Goal: Task Accomplishment & Management: Manage account settings

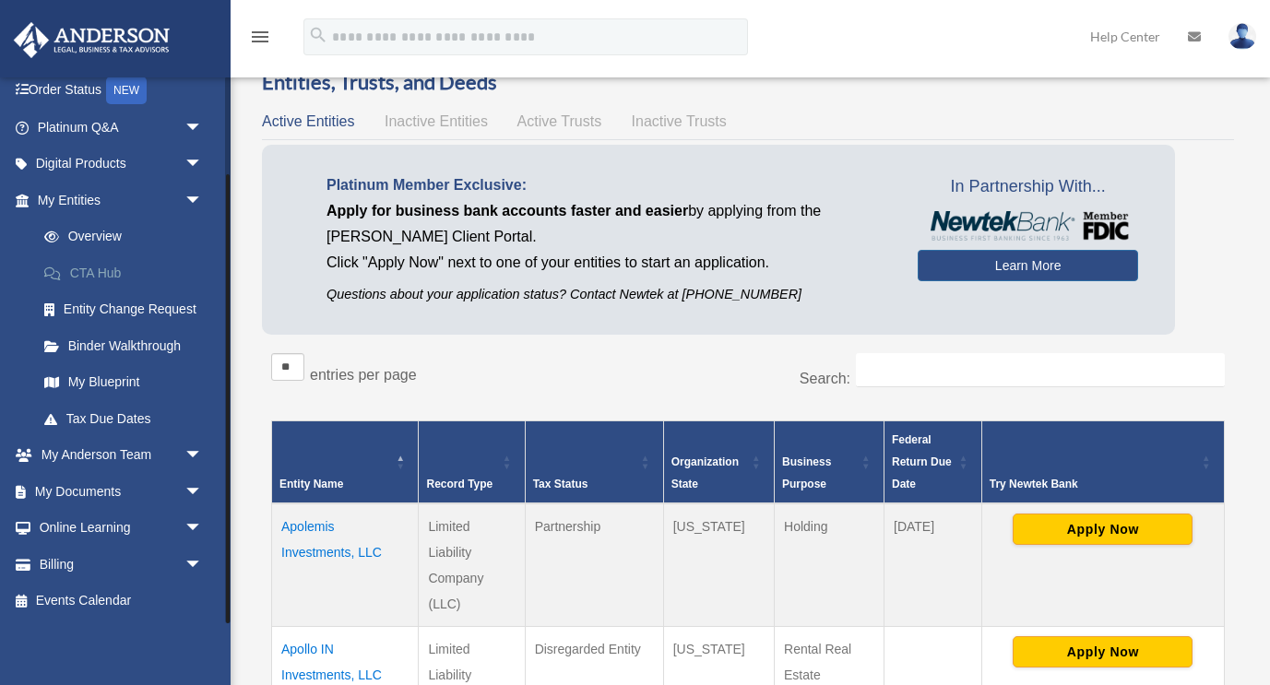
scroll to position [78, 0]
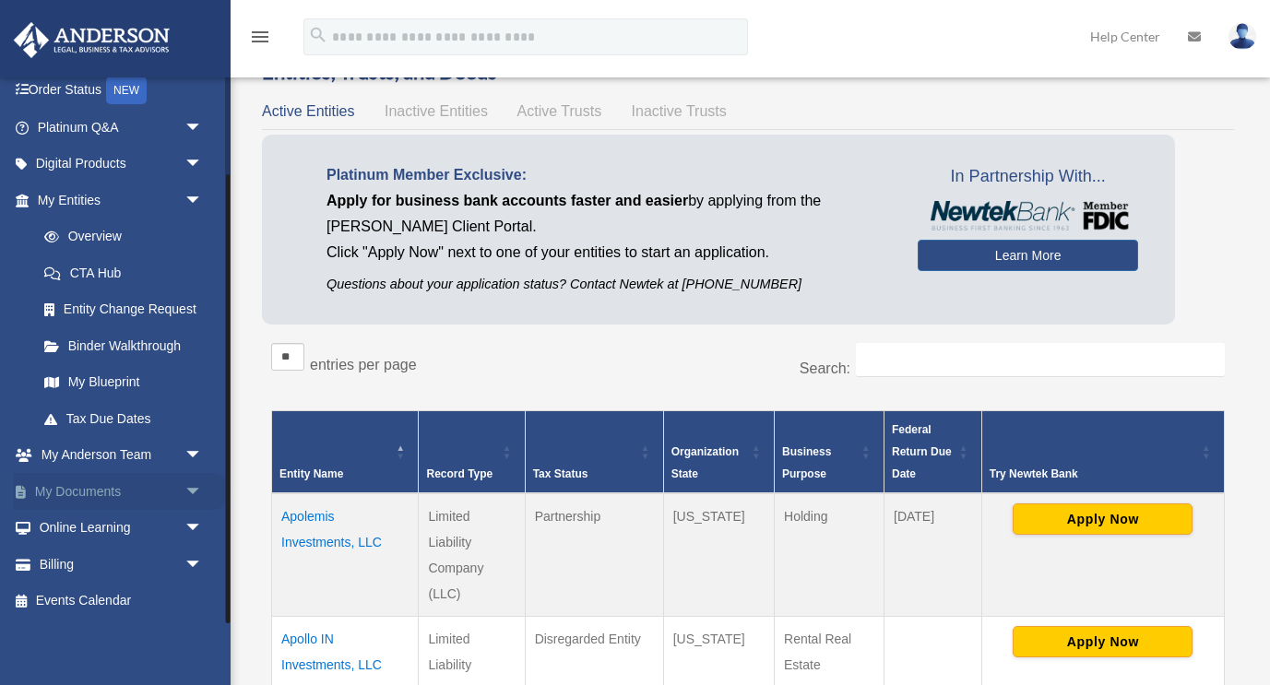
click at [196, 491] on span "arrow_drop_down" at bounding box center [202, 492] width 37 height 38
click at [146, 526] on link "Box" at bounding box center [128, 528] width 205 height 37
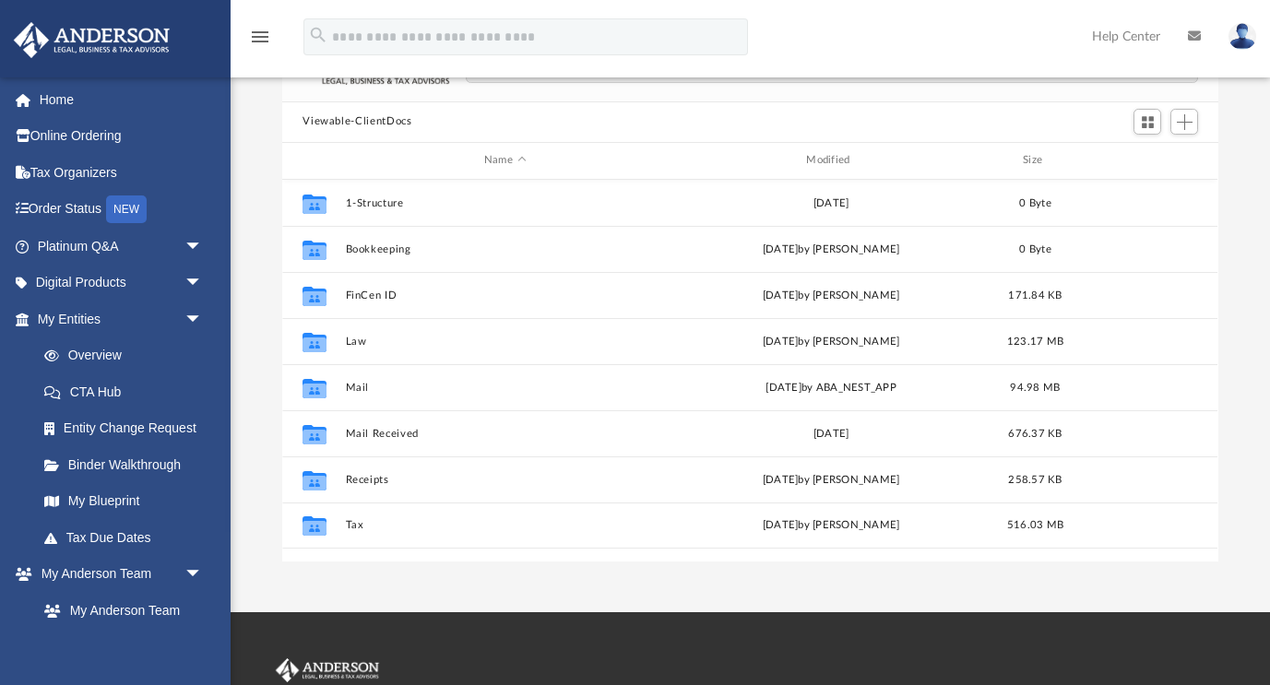
scroll to position [220, 0]
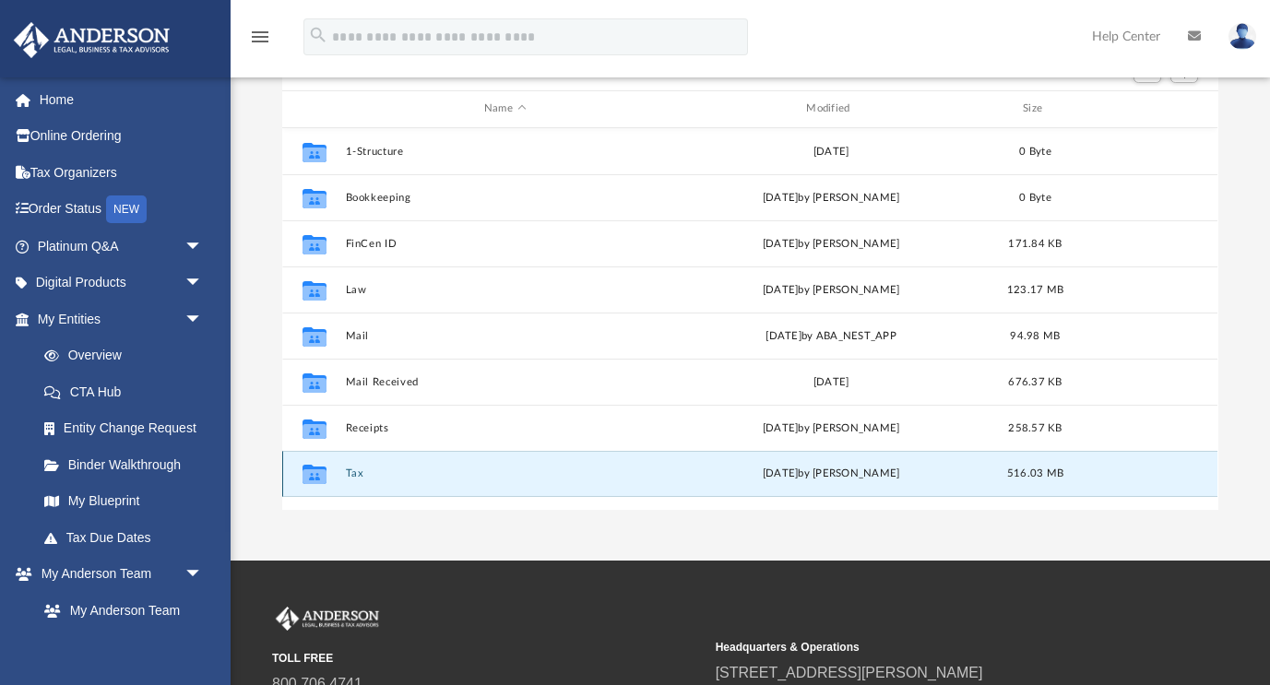
click at [349, 474] on button "Tax" at bounding box center [505, 474] width 318 height 12
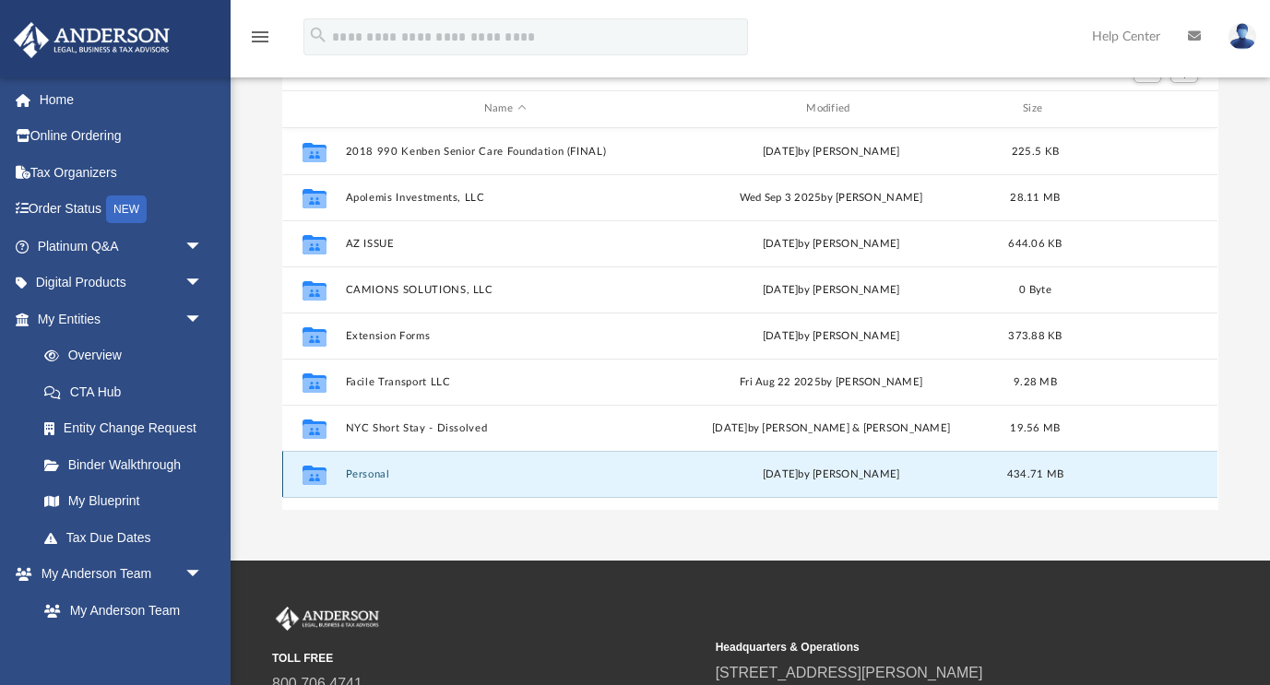
click at [373, 478] on button "Personal" at bounding box center [505, 475] width 318 height 12
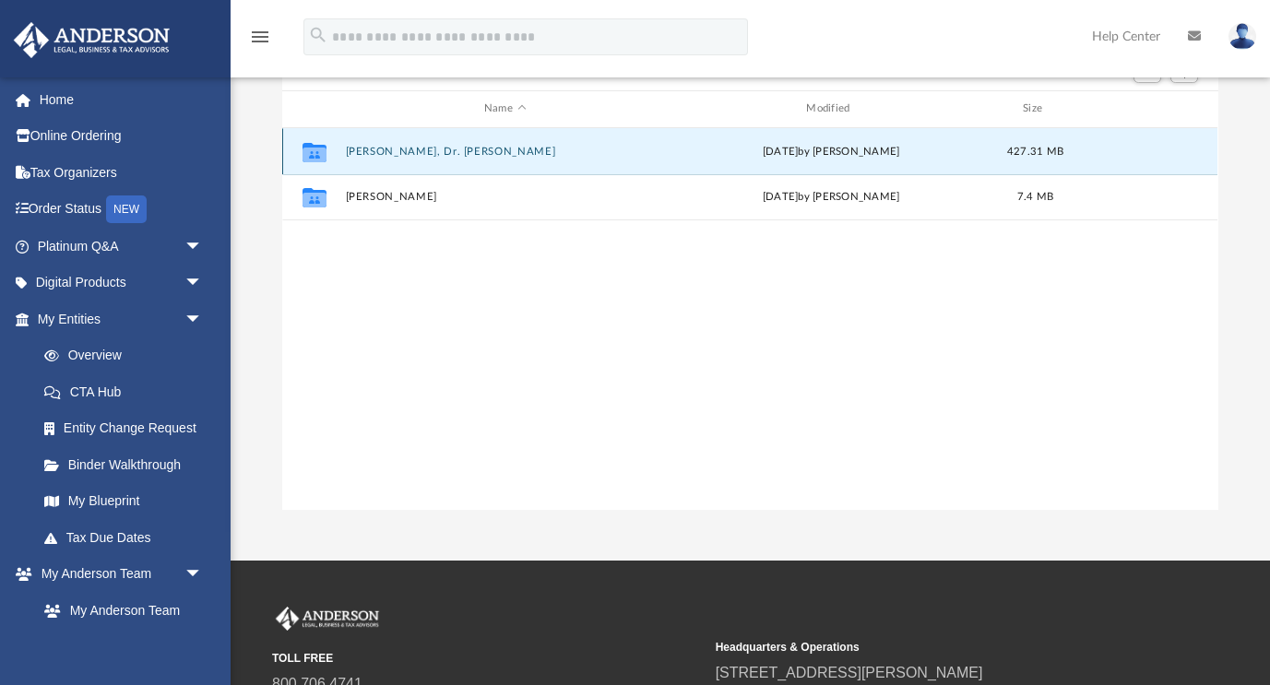
click at [446, 152] on button "[PERSON_NAME], Dr. [PERSON_NAME]" at bounding box center [505, 152] width 318 height 12
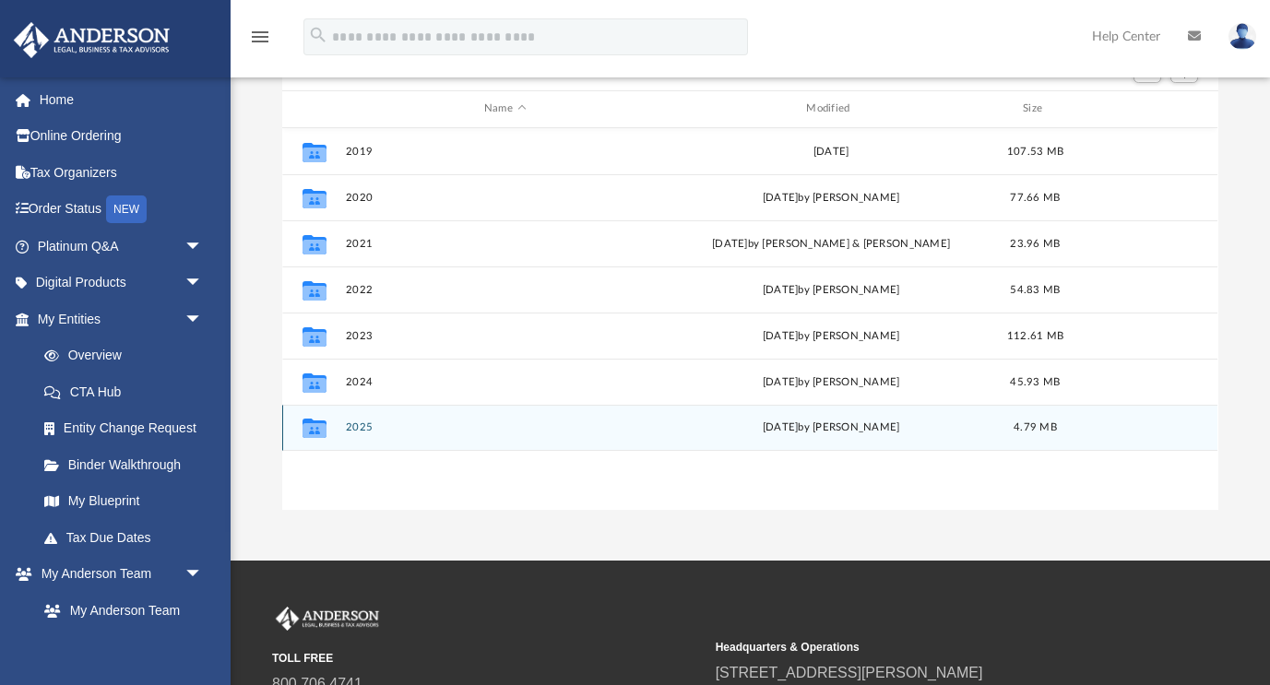
click at [361, 422] on button "2025" at bounding box center [505, 428] width 318 height 12
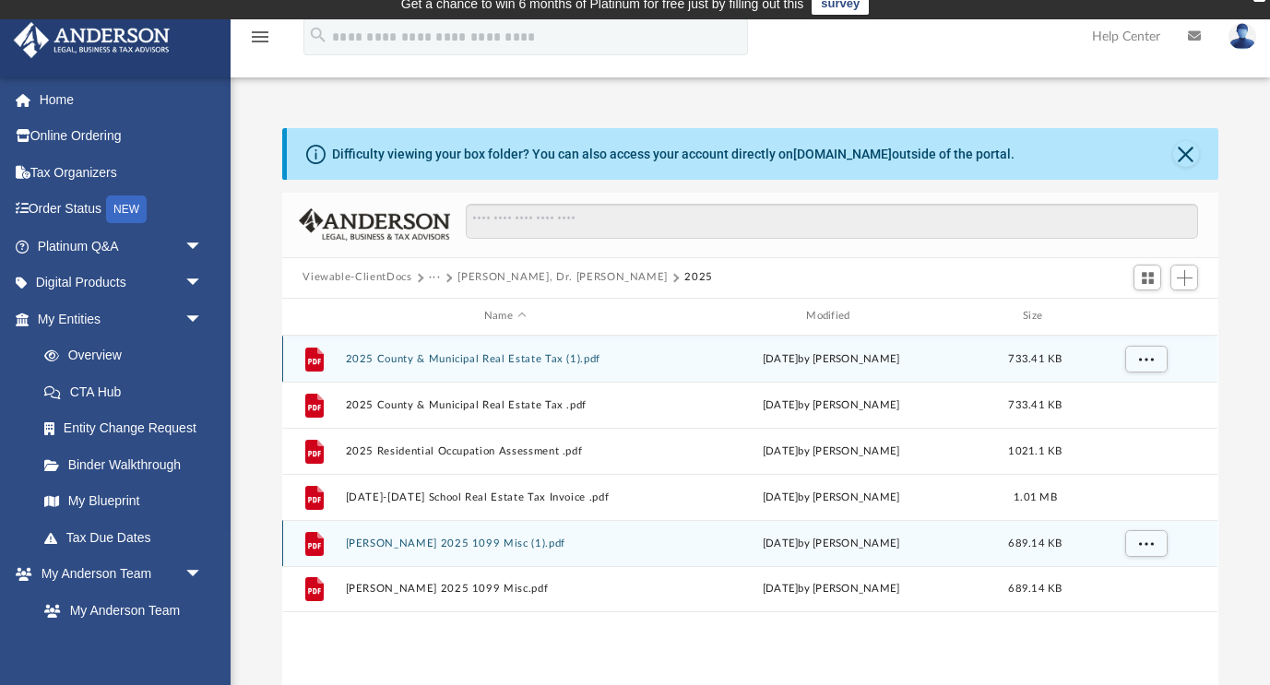
scroll to position [0, 0]
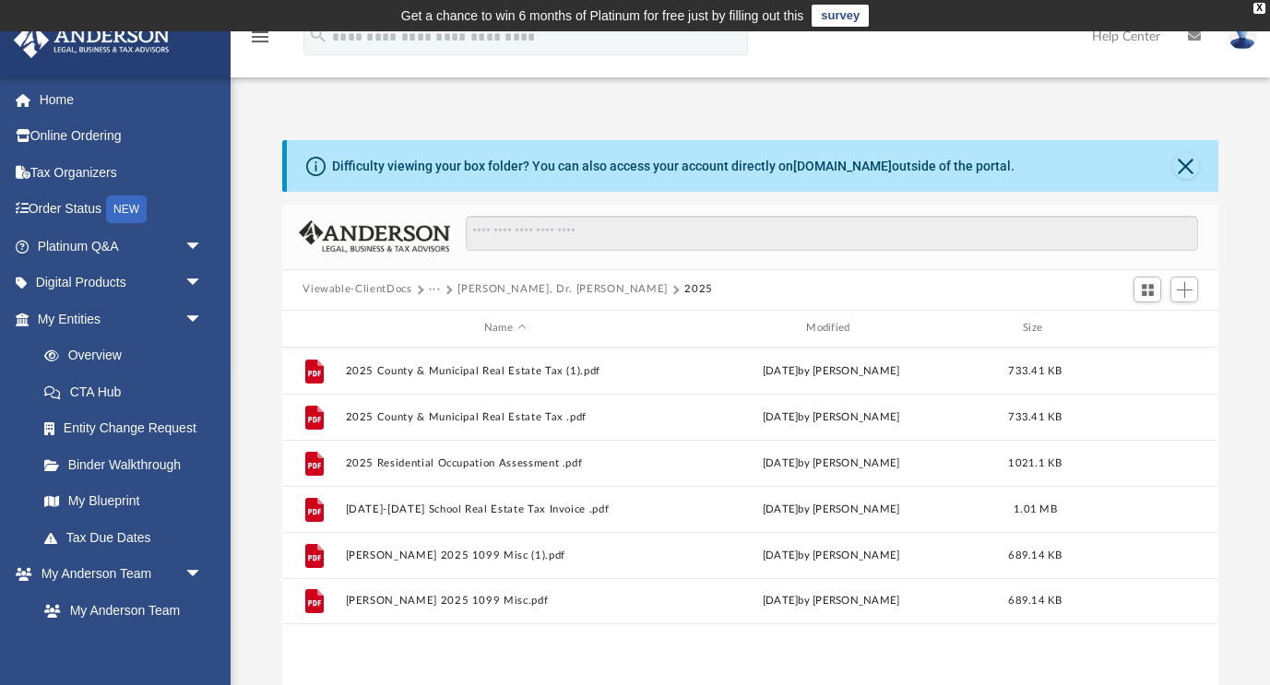
click at [532, 291] on button "[PERSON_NAME], Dr. [PERSON_NAME]" at bounding box center [563, 289] width 210 height 17
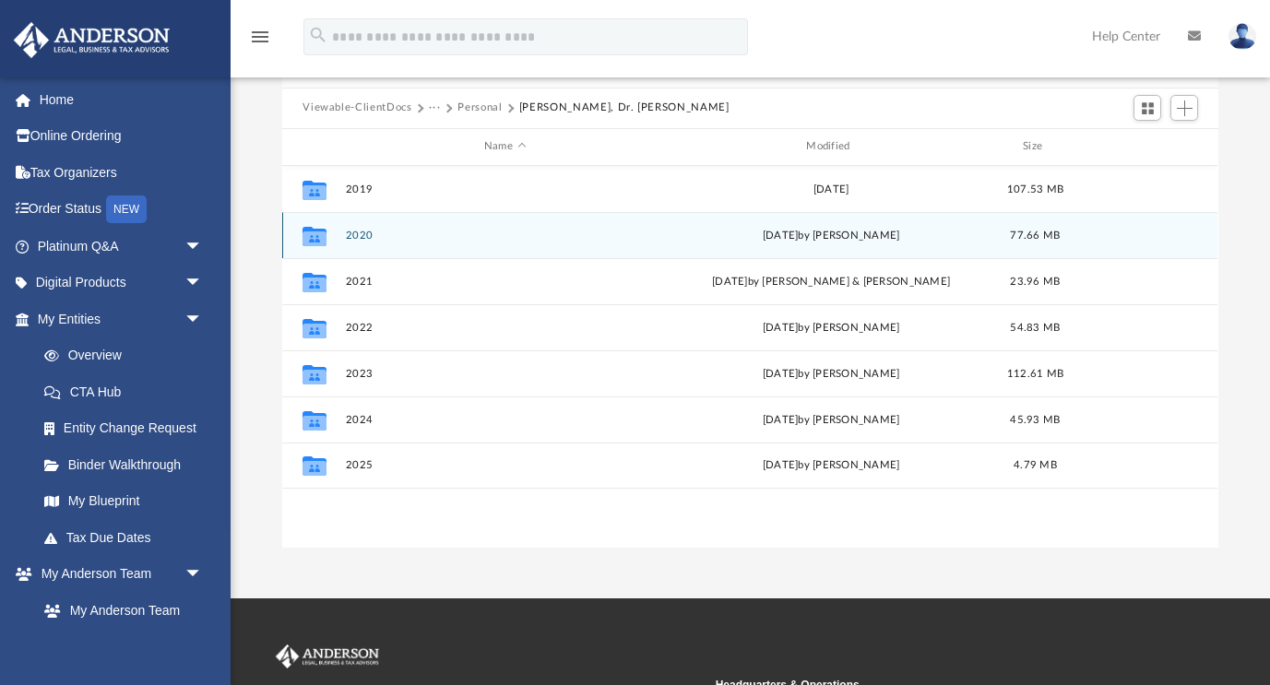
scroll to position [176, 0]
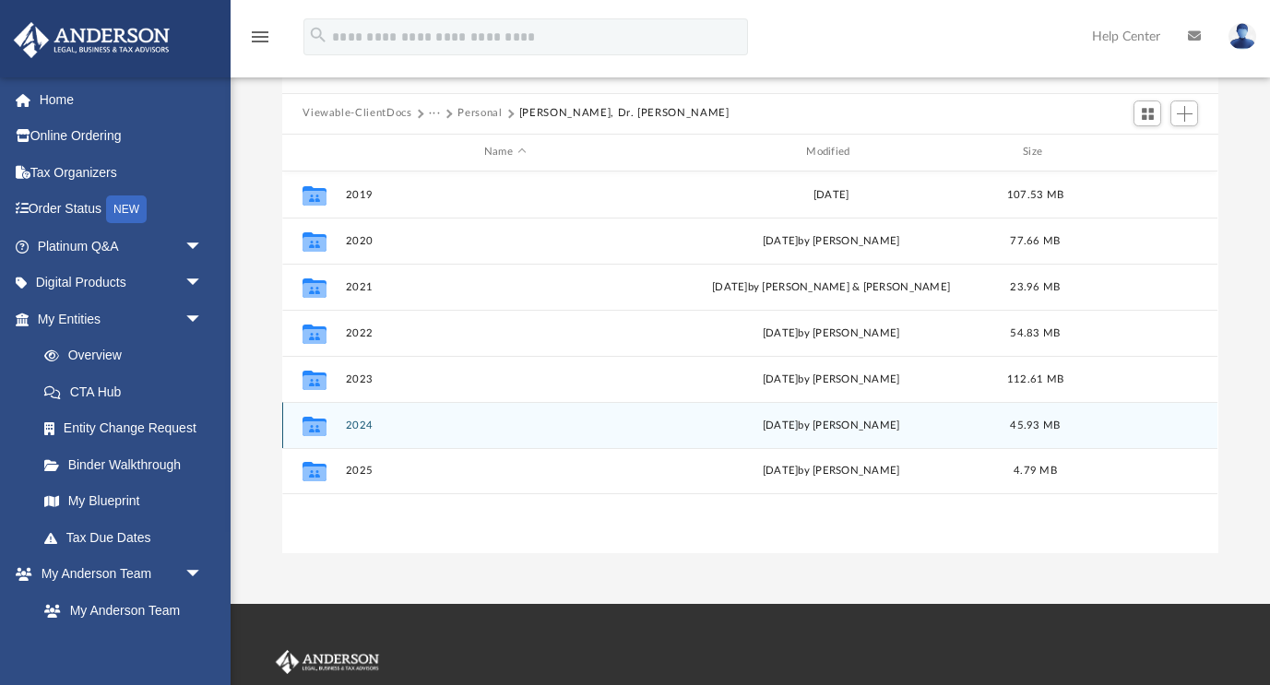
click at [371, 429] on button "2024" at bounding box center [505, 426] width 318 height 12
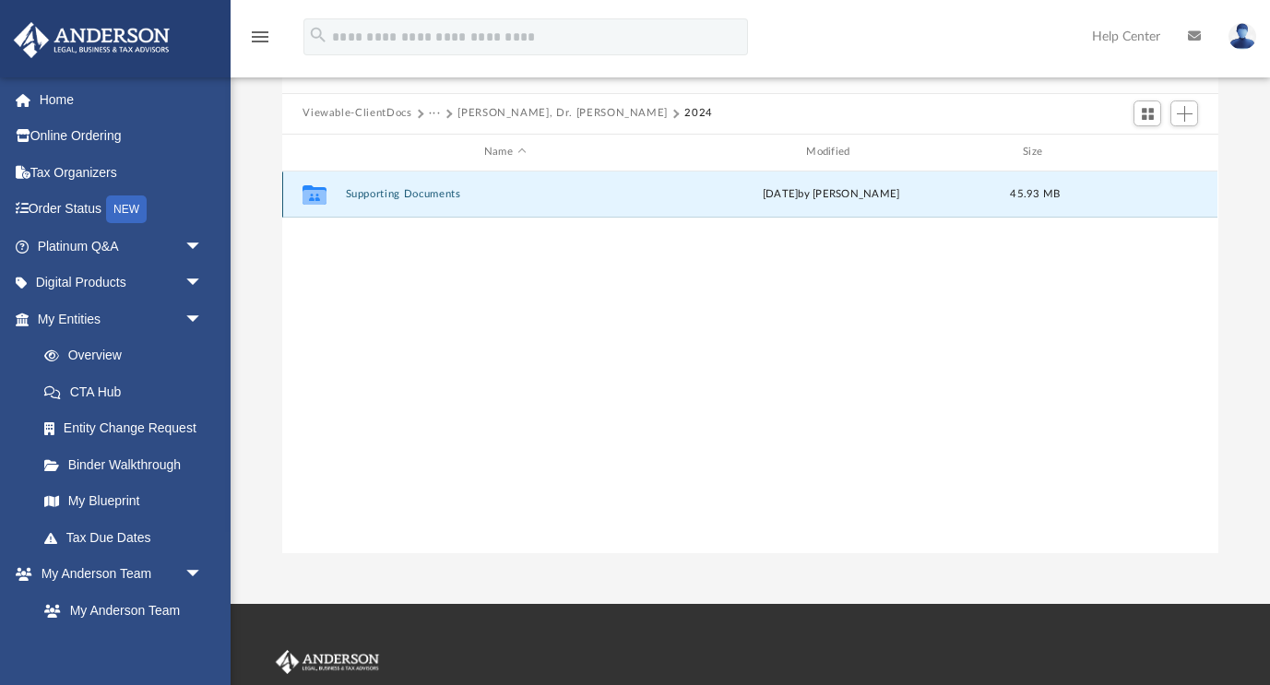
click at [398, 193] on button "Supporting Documents" at bounding box center [505, 194] width 318 height 12
click at [487, 194] on button "Supporting Documents" at bounding box center [505, 194] width 318 height 12
click at [765, 196] on div "[DATE] by [PERSON_NAME]" at bounding box center [831, 194] width 318 height 17
click at [764, 196] on div "[DATE] by [PERSON_NAME]" at bounding box center [831, 194] width 318 height 17
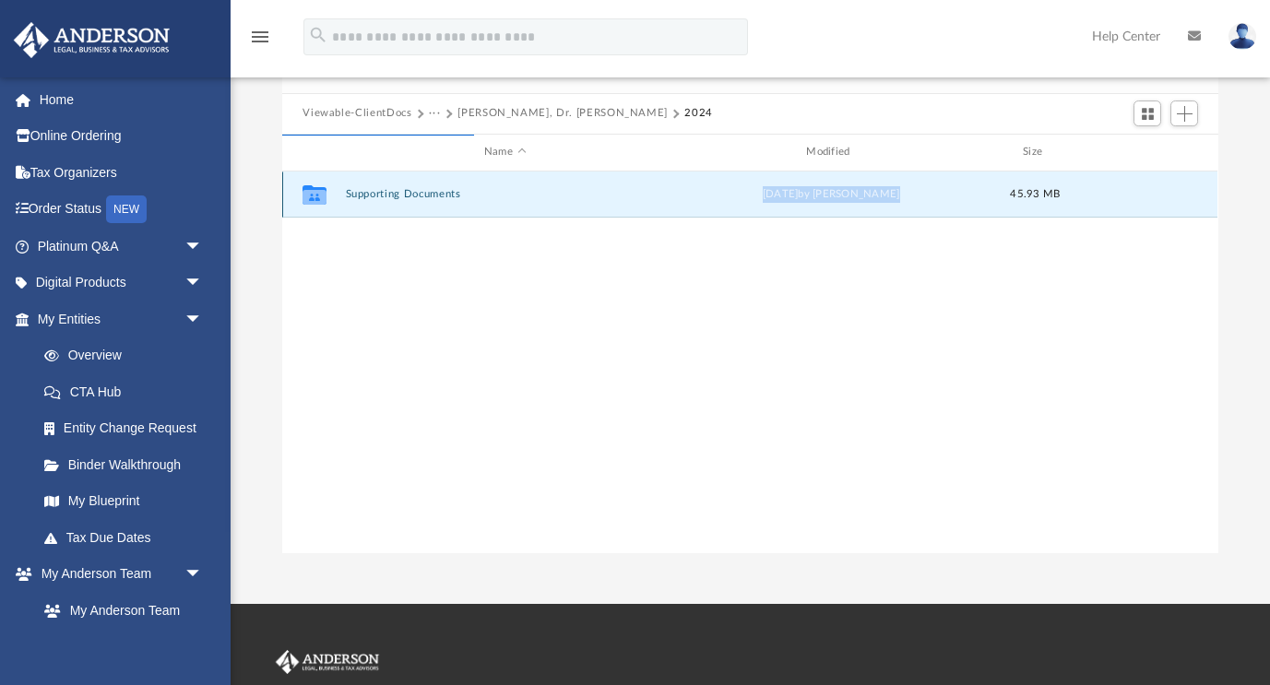
click at [764, 196] on div "[DATE] by [PERSON_NAME]" at bounding box center [831, 194] width 318 height 17
click at [536, 204] on div "Collaborated Folder Supporting Documents [DATE] by [PERSON_NAME] 45.93 MB" at bounding box center [749, 195] width 935 height 46
click at [329, 187] on icon "Collaborated Folder" at bounding box center [315, 195] width 30 height 30
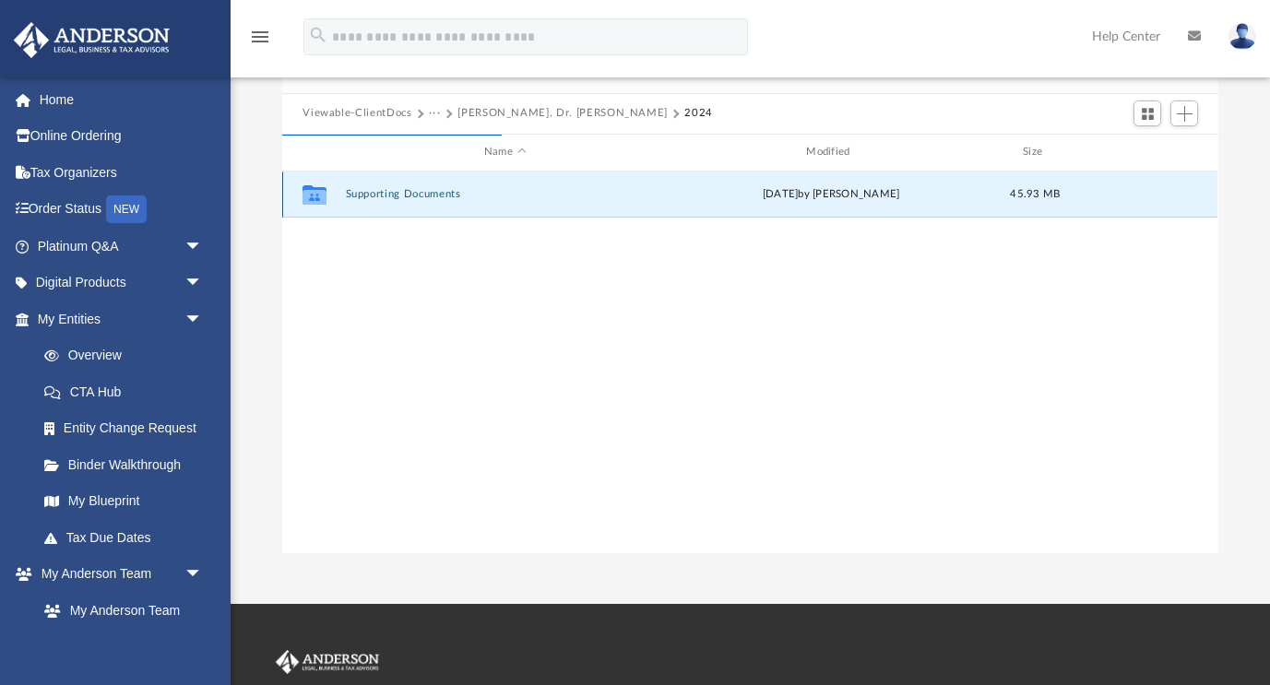
click at [316, 190] on icon "grid" at bounding box center [315, 197] width 24 height 15
click at [405, 188] on button "Supporting Documents" at bounding box center [505, 194] width 318 height 12
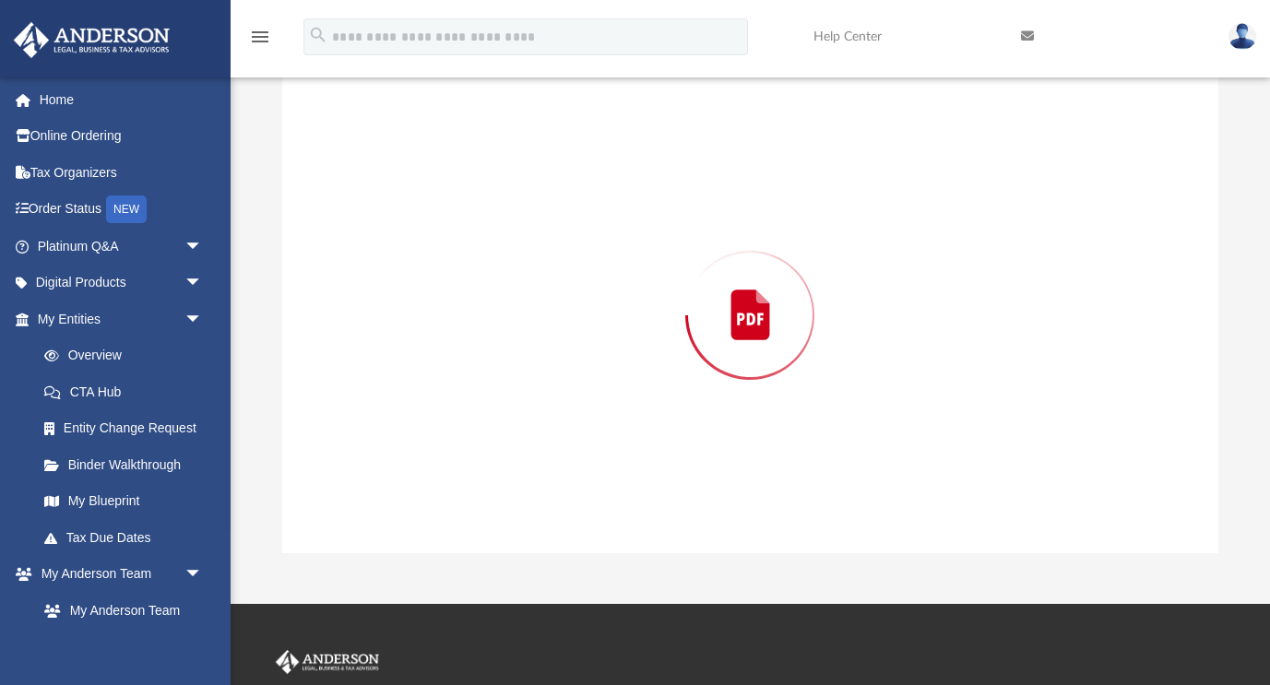
click at [405, 188] on div "Preview" at bounding box center [749, 315] width 935 height 476
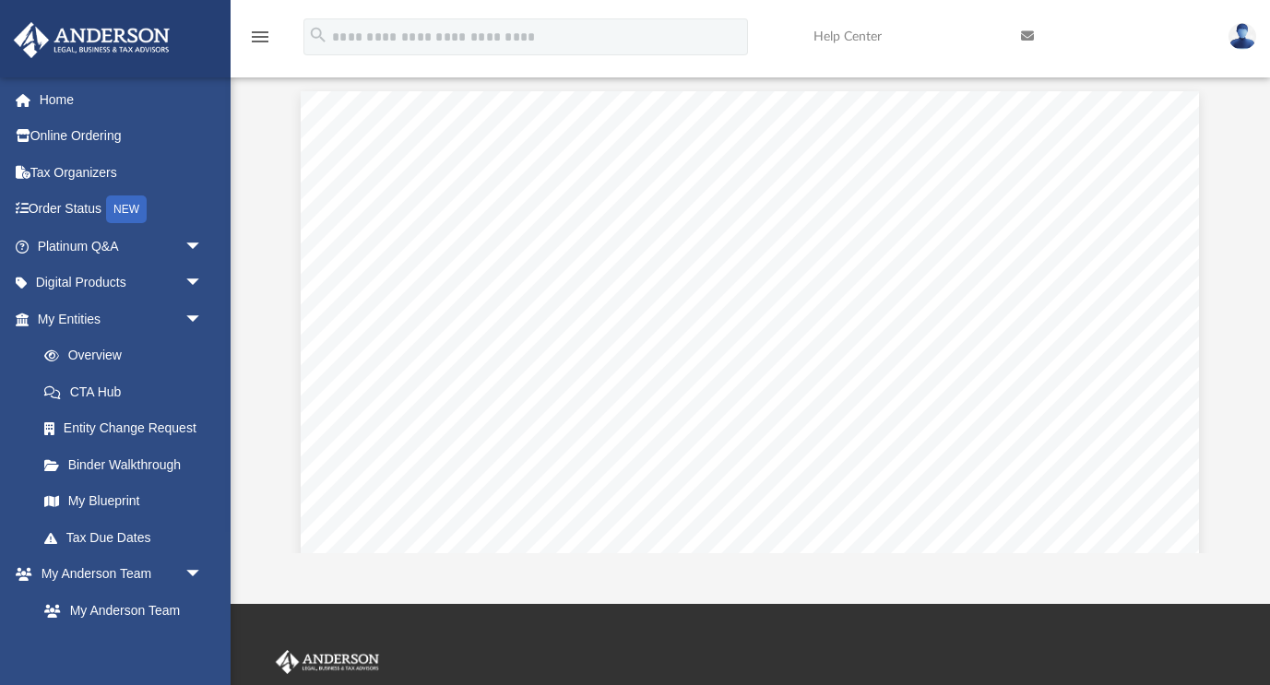
scroll to position [0, 0]
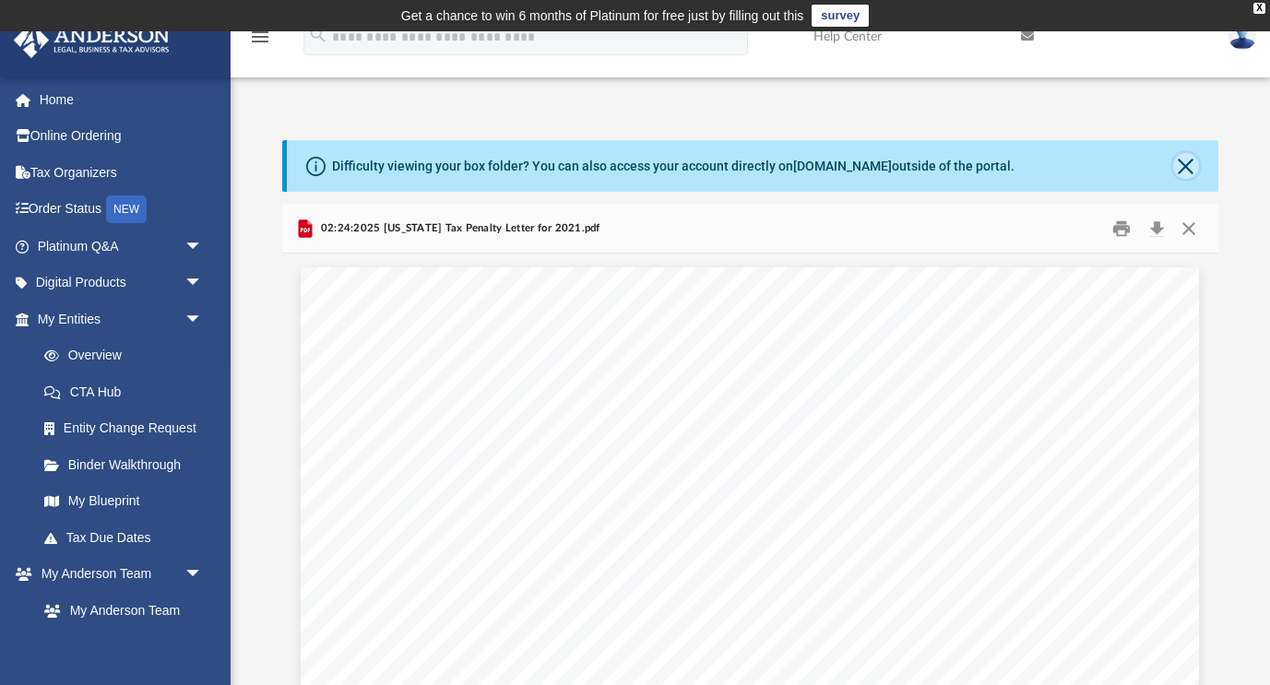
click at [1183, 166] on button "Close" at bounding box center [1186, 166] width 26 height 26
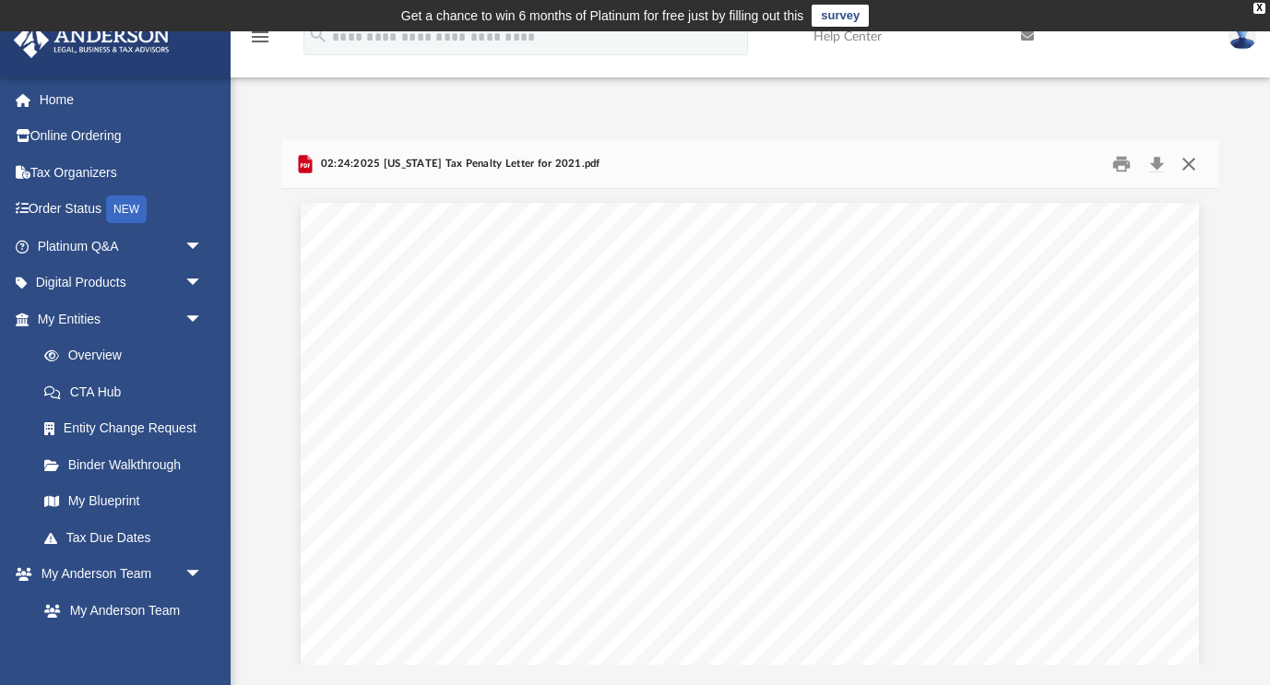
click at [1191, 162] on button "Close" at bounding box center [1188, 163] width 33 height 29
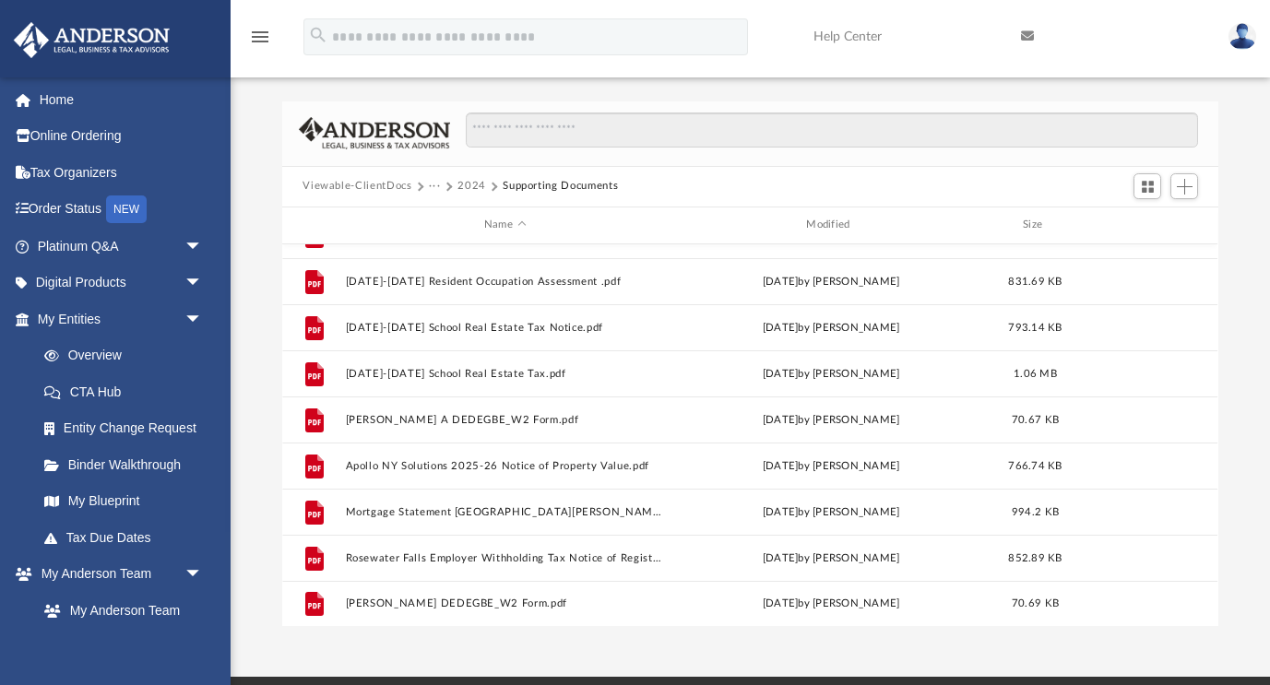
scroll to position [30, 0]
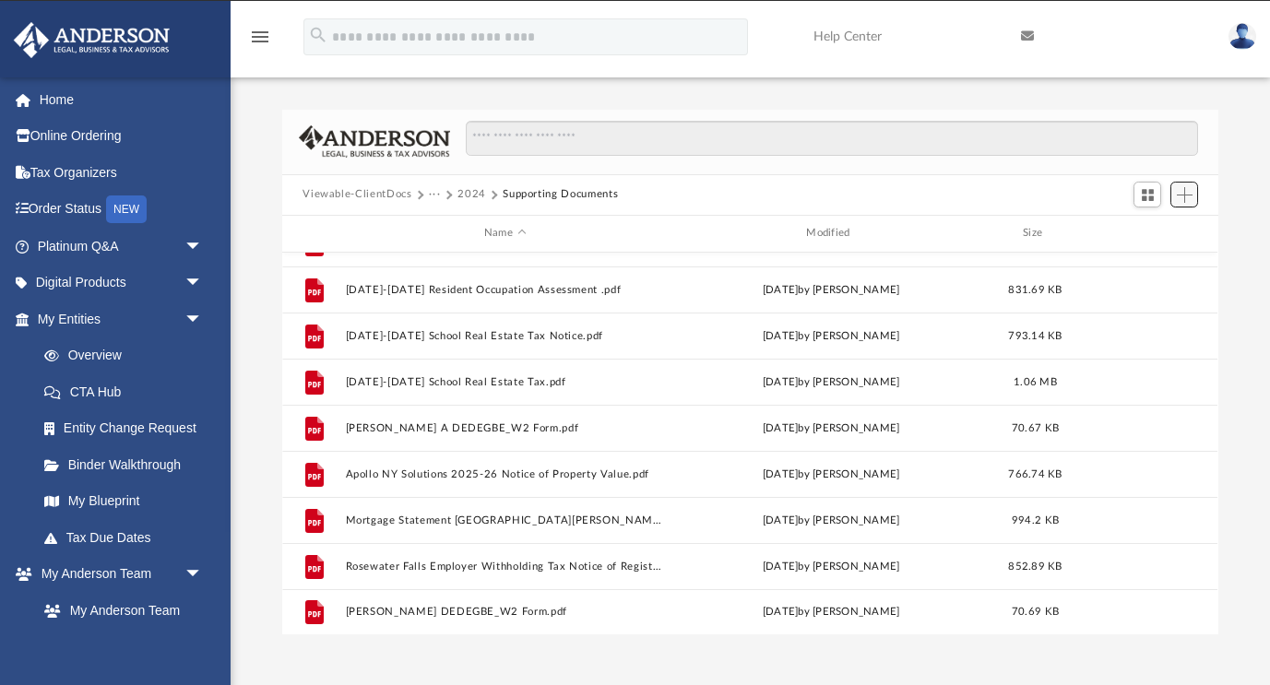
click at [1178, 195] on span "Add" at bounding box center [1185, 195] width 16 height 16
click at [1154, 231] on li "Upload" at bounding box center [1158, 230] width 59 height 19
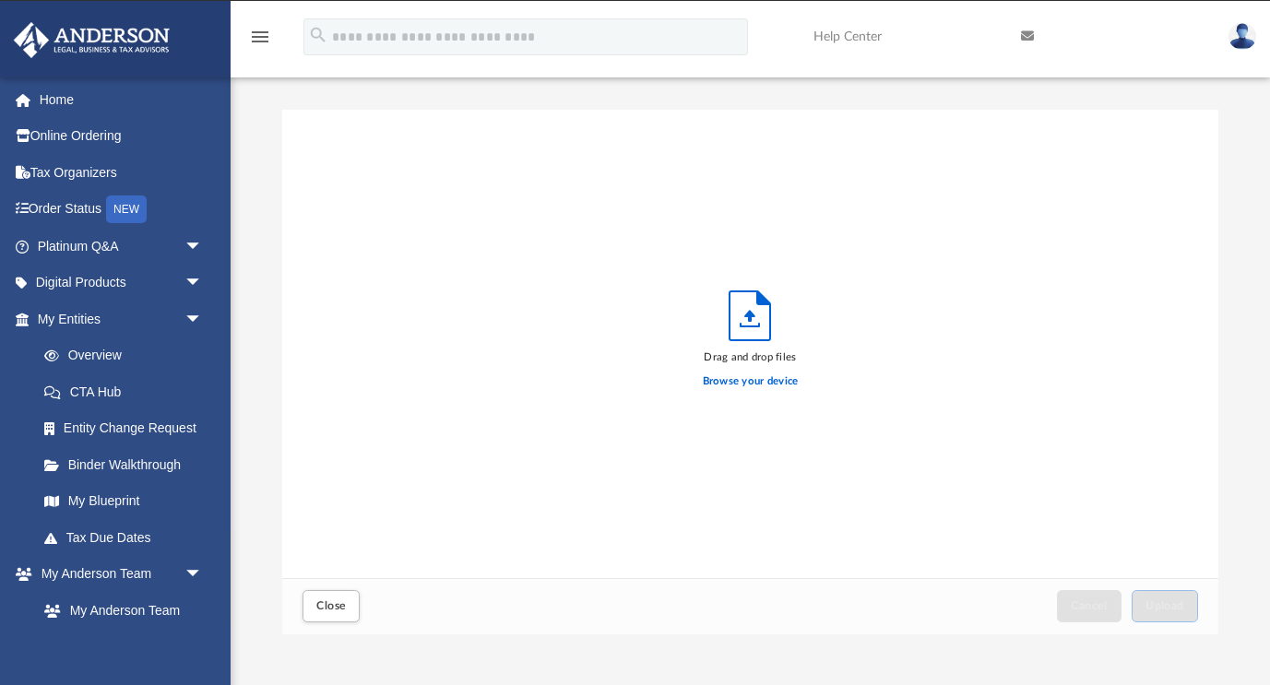
scroll to position [468, 935]
click at [750, 383] on label "Browse your device" at bounding box center [751, 382] width 96 height 17
click at [0, 0] on input "Browse your device" at bounding box center [0, 0] width 0 height 0
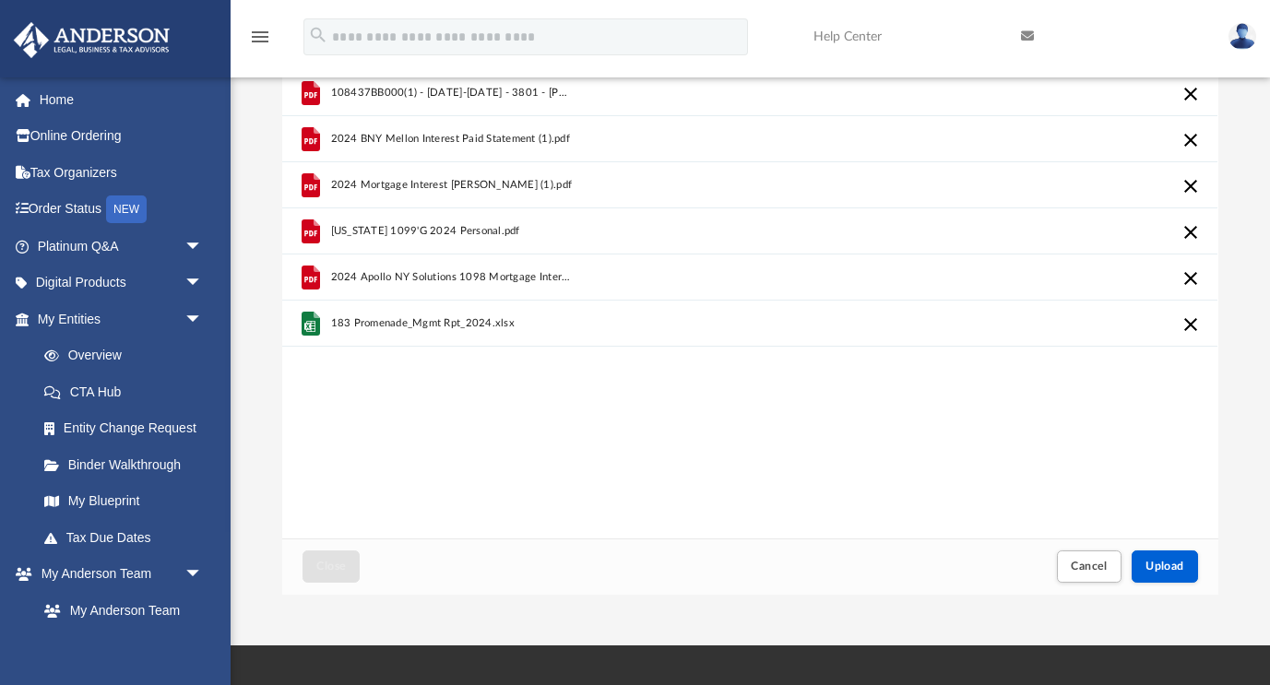
scroll to position [113, 0]
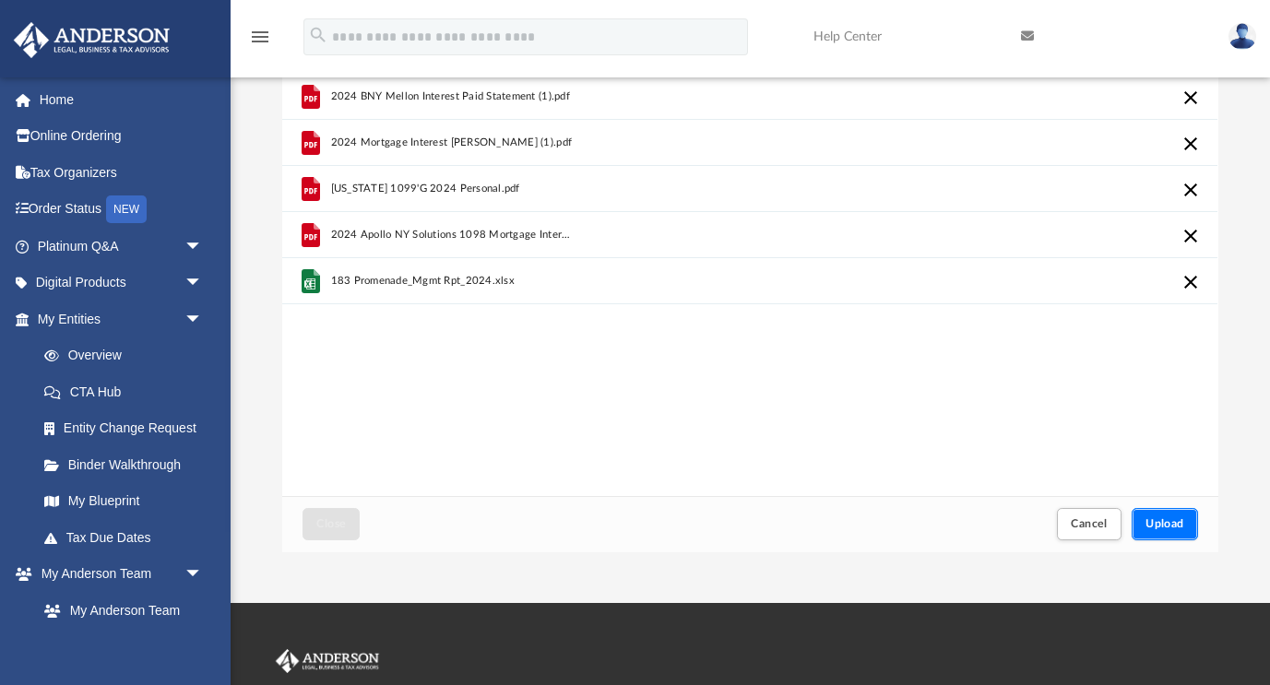
click at [1171, 520] on span "Upload" at bounding box center [1165, 523] width 39 height 11
